Goal: Task Accomplishment & Management: Use online tool/utility

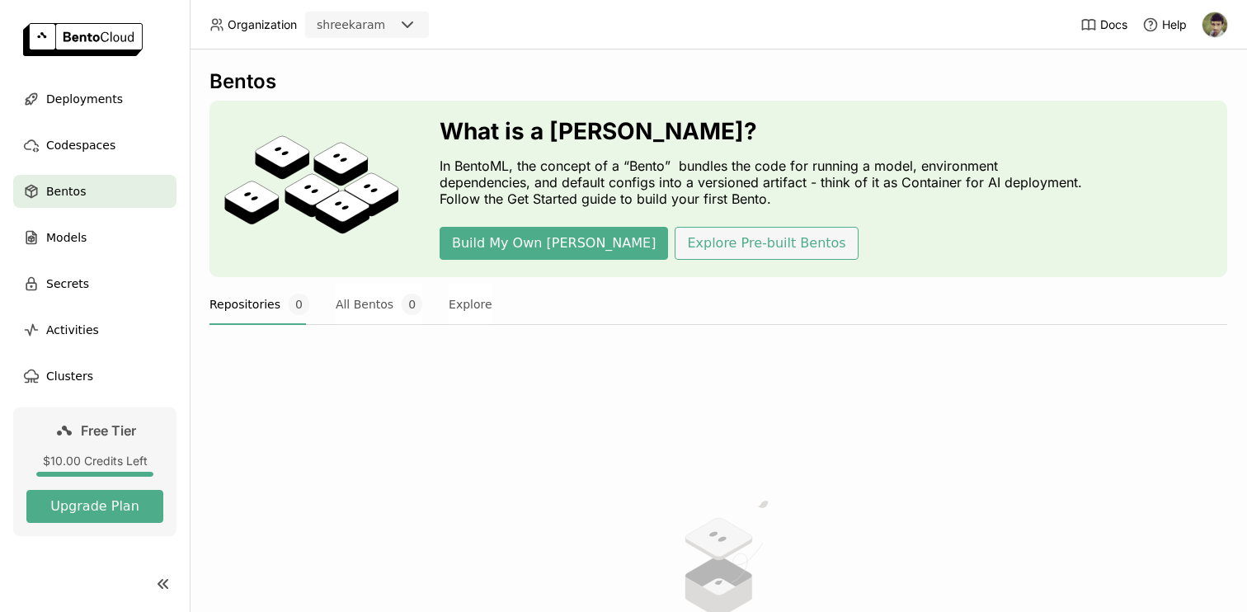
click at [674, 251] on button "Explore Pre-built Bentos" at bounding box center [765, 243] width 183 height 33
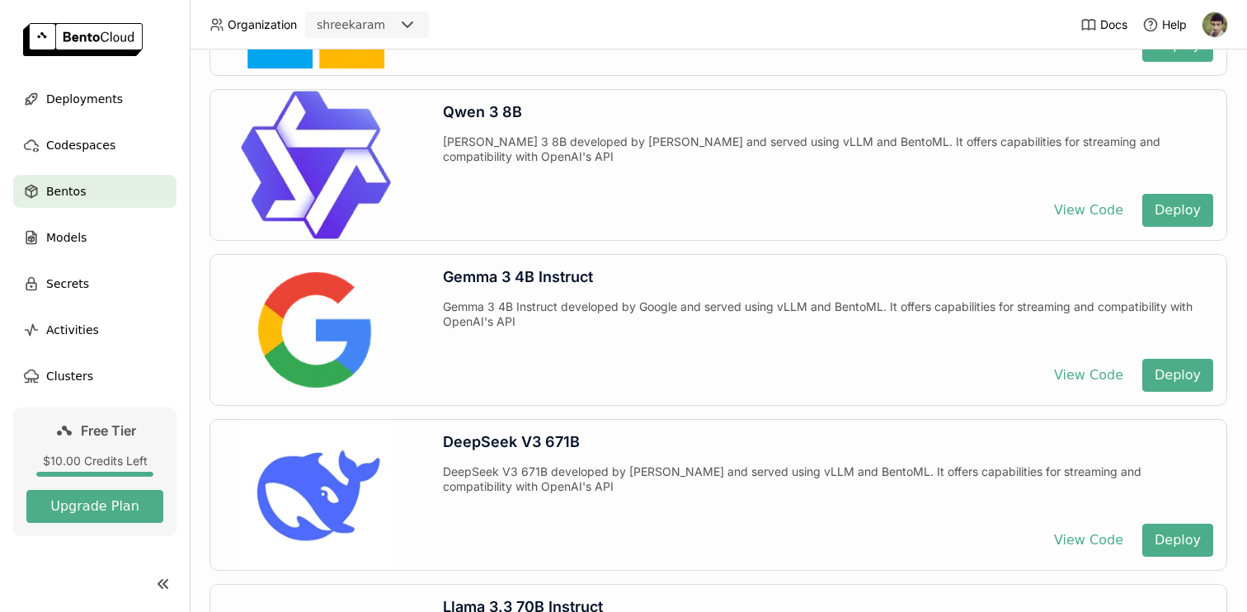
scroll to position [2611, 0]
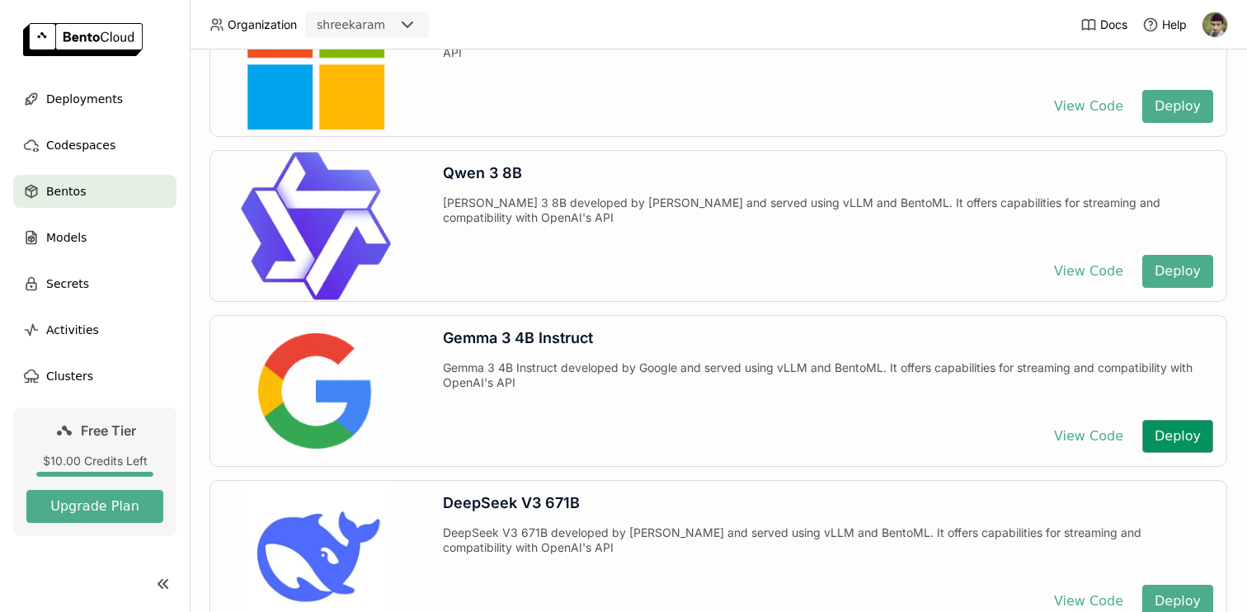
click at [1168, 443] on button "Deploy" at bounding box center [1177, 436] width 71 height 33
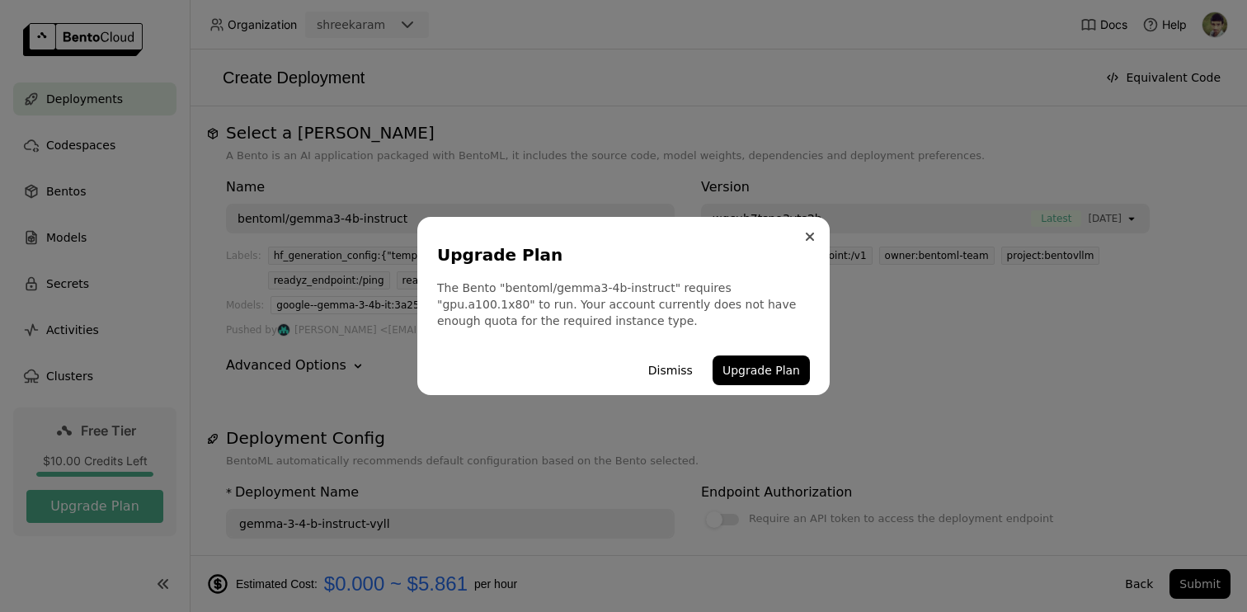
click at [811, 233] on icon "Close" at bounding box center [810, 237] width 8 height 8
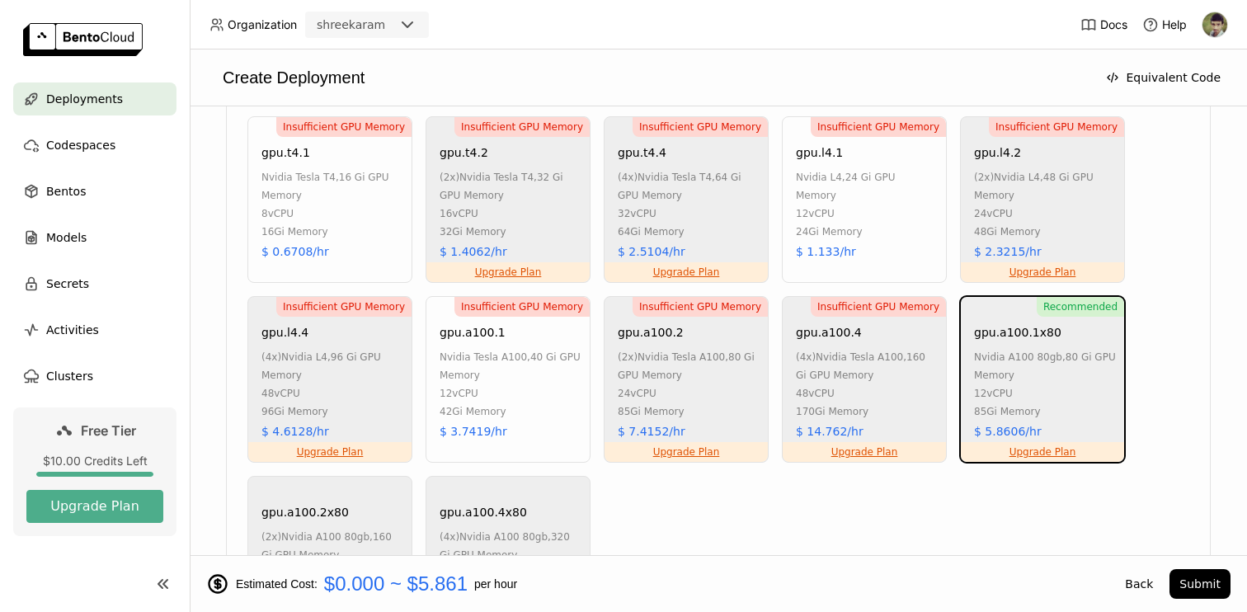
scroll to position [1079, 0]
click at [1065, 409] on div "85Gi Memory" at bounding box center [1045, 410] width 142 height 18
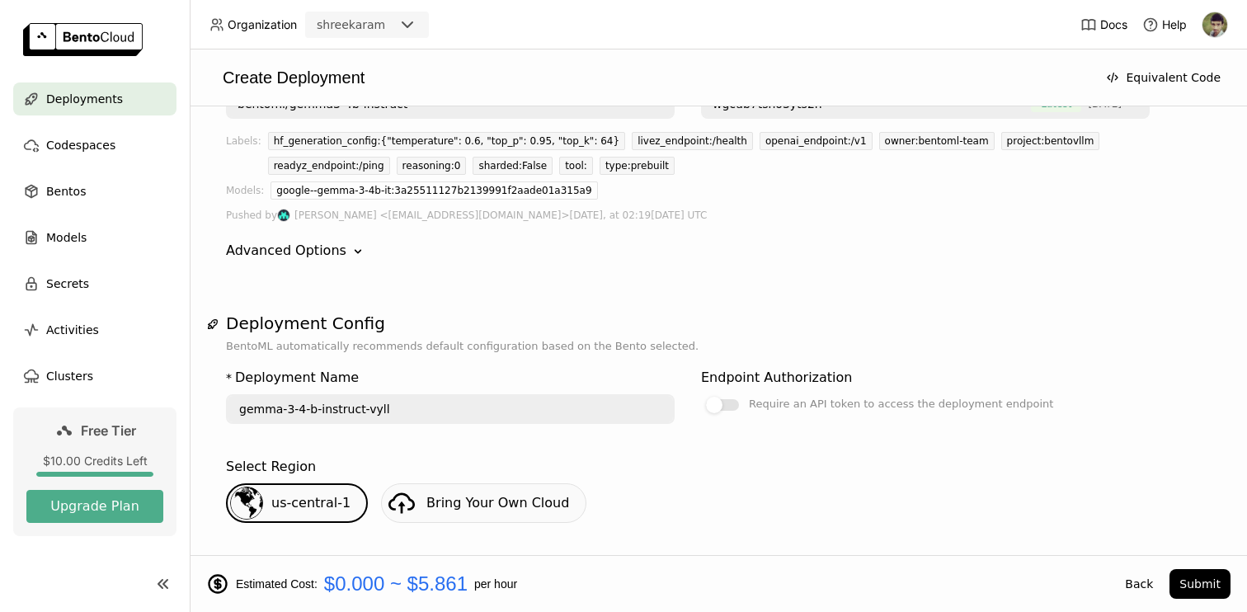
scroll to position [0, 0]
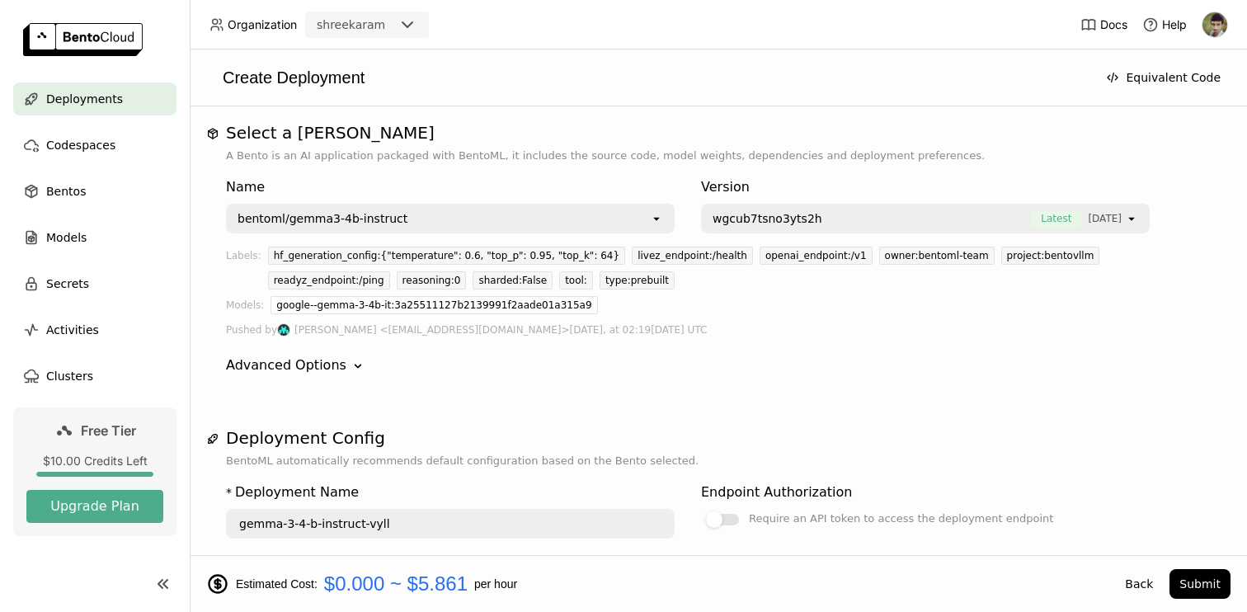
click at [505, 214] on div "bentoml/gemma3-4b-instruct" at bounding box center [439, 218] width 422 height 26
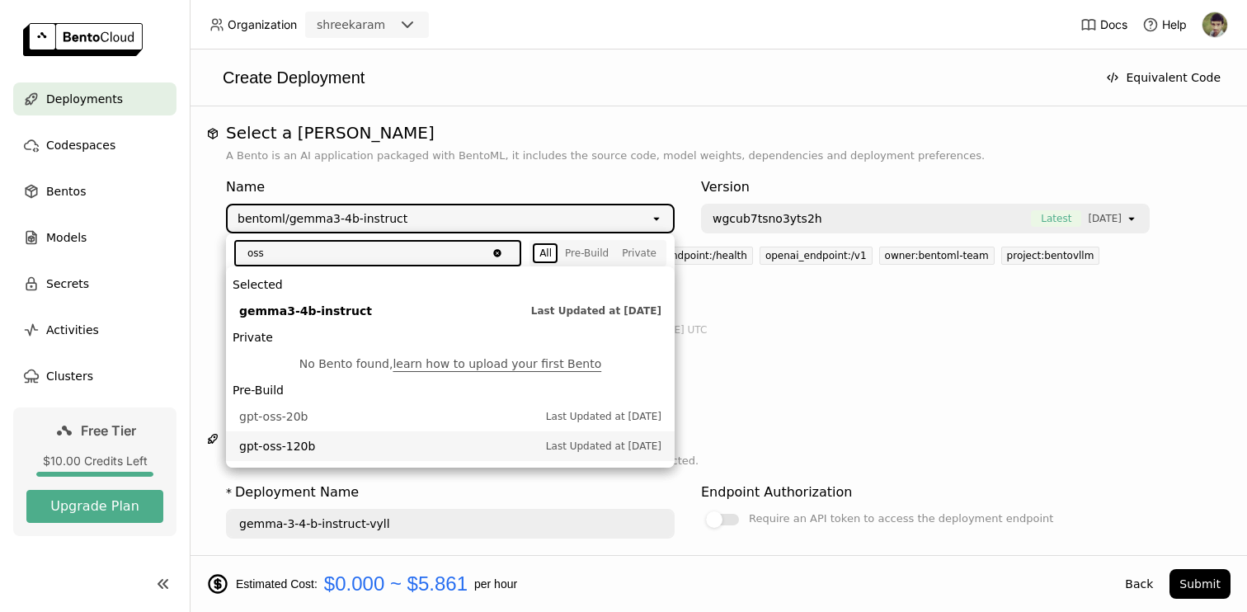
type input "oss"
click at [399, 435] on li "gpt-oss-120b Last Updated at [DATE]" at bounding box center [450, 446] width 449 height 30
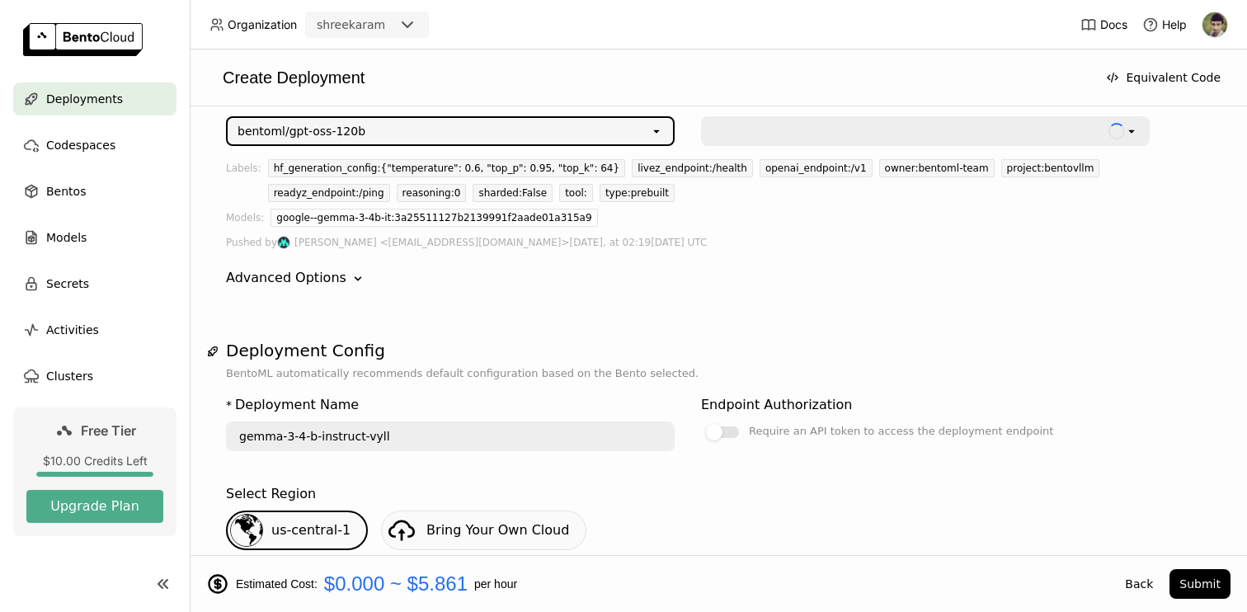
type input "gpt-oss-120-b-etla"
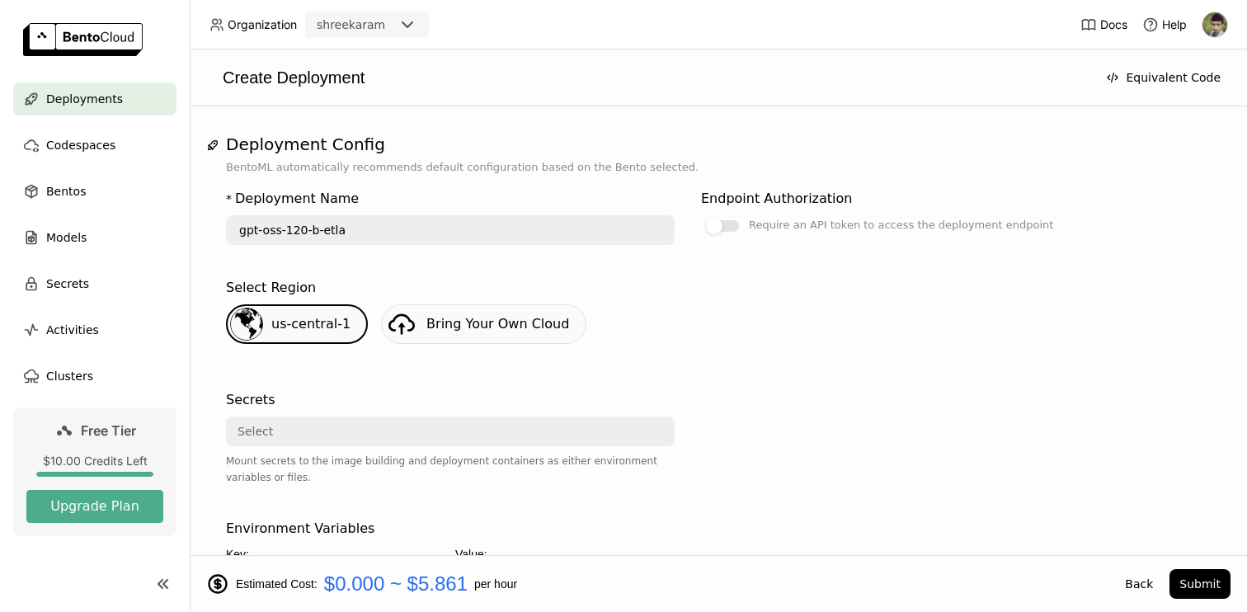
scroll to position [294, 0]
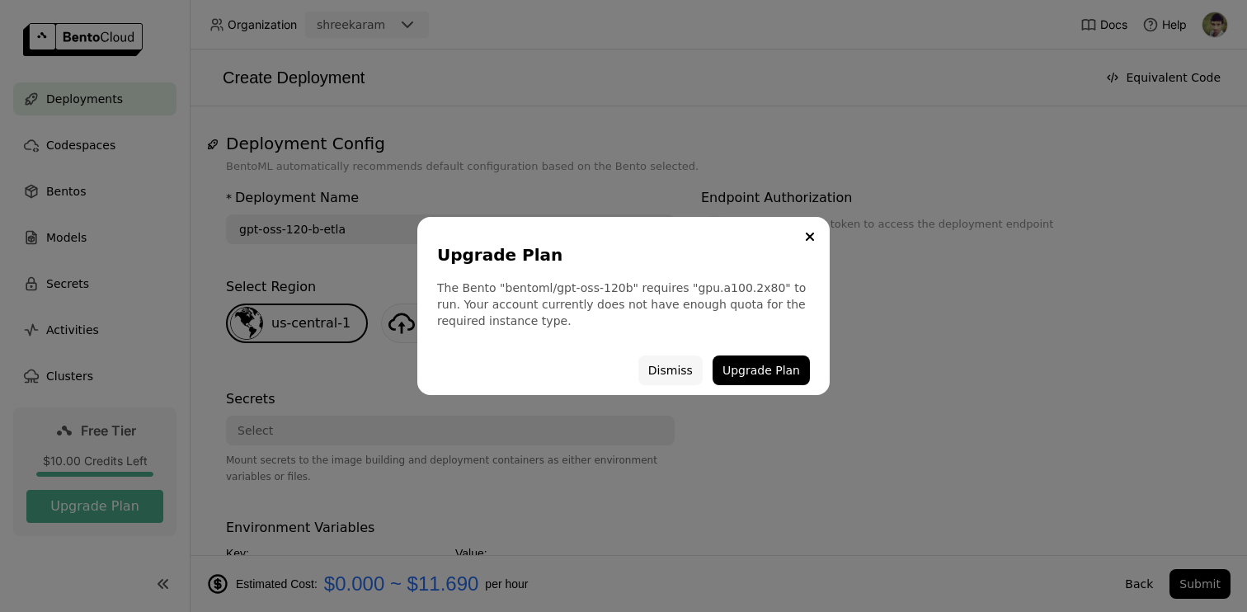
click at [674, 366] on button "Dismiss" at bounding box center [670, 370] width 64 height 30
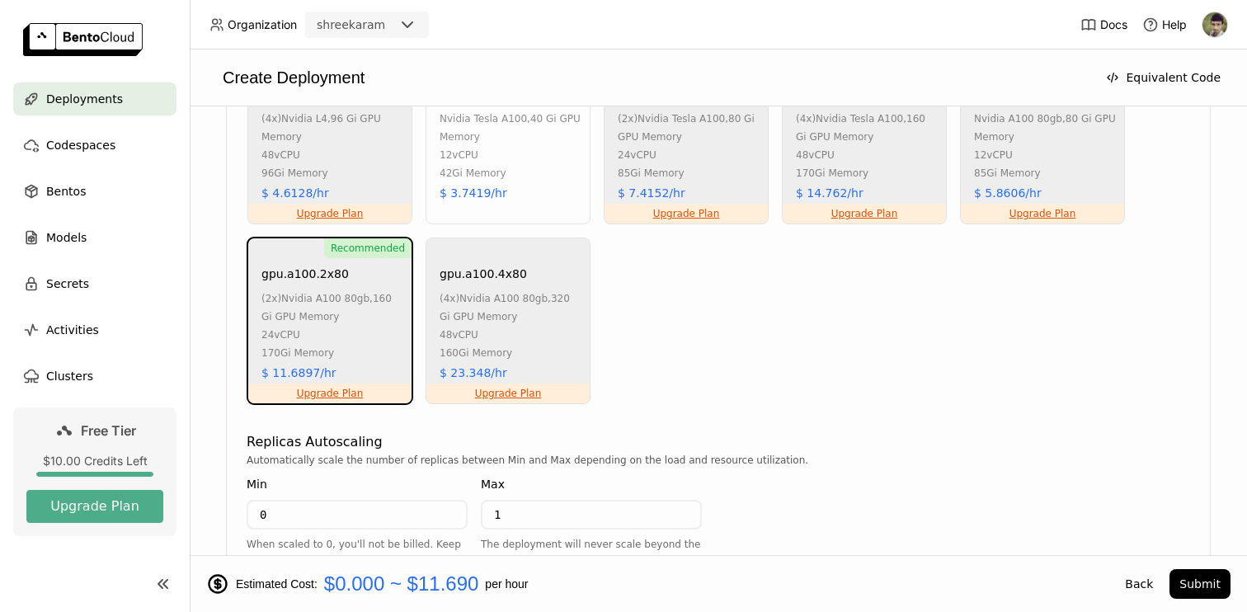
scroll to position [1304, 0]
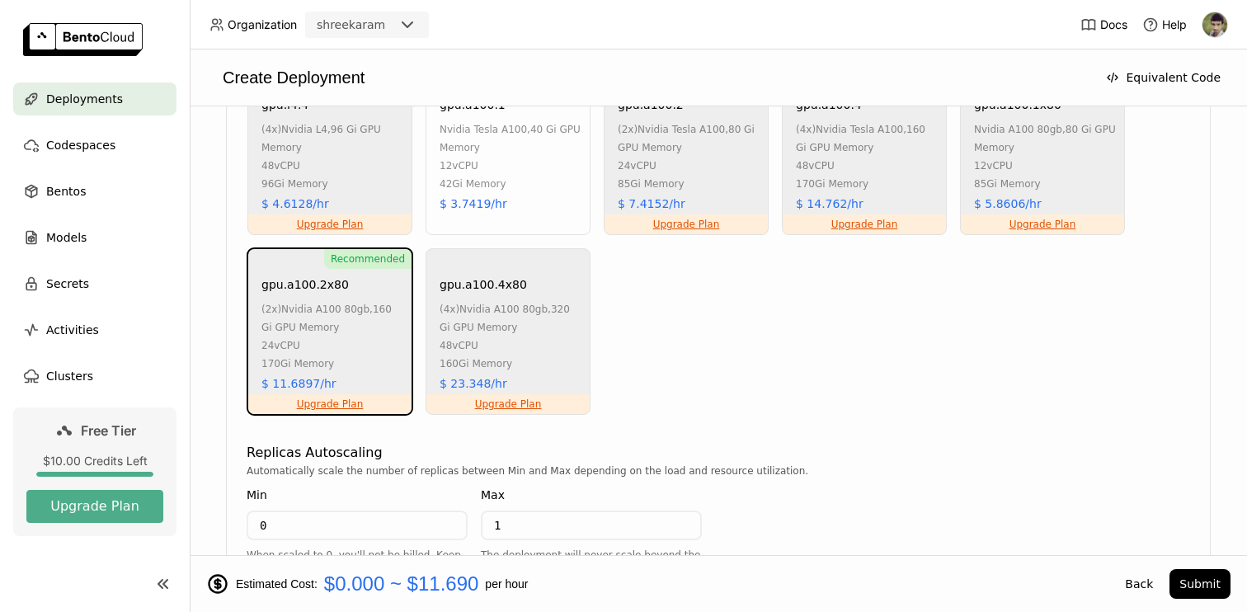
click at [774, 339] on div "Insufficient GPU gpu.t4.1 nvidia tesla t4 , 16 Gi GPU Memory 8 vCPU 16Gi Memory…" at bounding box center [718, 153] width 948 height 528
